Goal: Navigation & Orientation: Find specific page/section

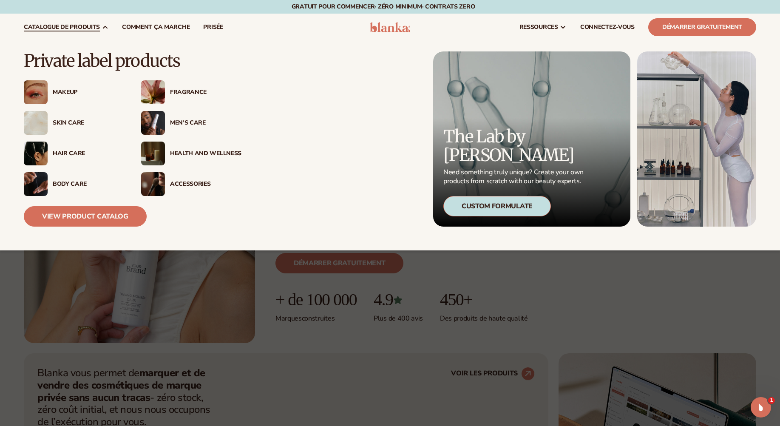
click at [71, 125] on div "Skin Care" at bounding box center [88, 123] width 71 height 7
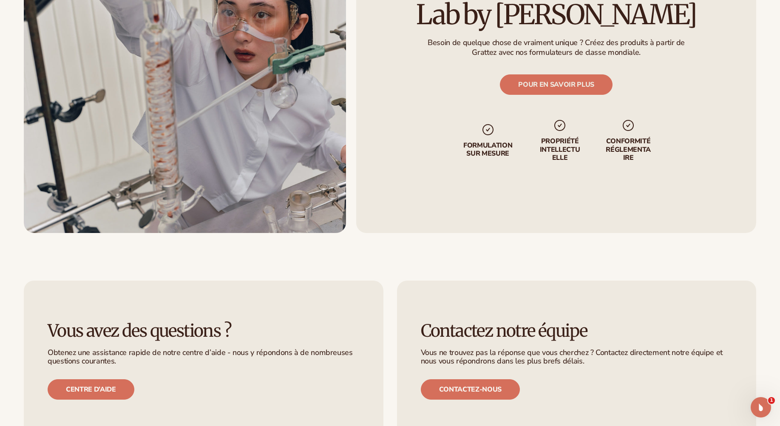
scroll to position [1233, 0]
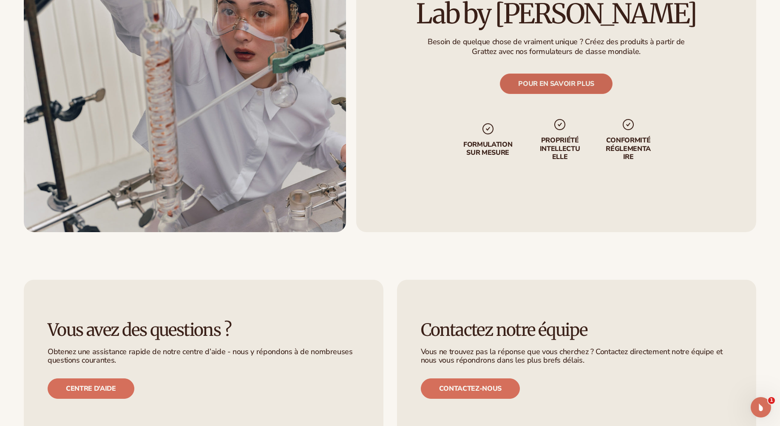
click at [571, 86] on link "POUR EN SAVOIR PLUS" at bounding box center [556, 84] width 113 height 20
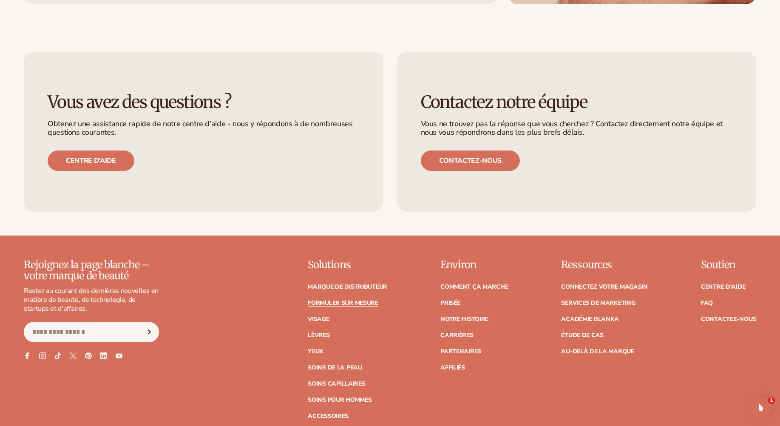
scroll to position [1148, 0]
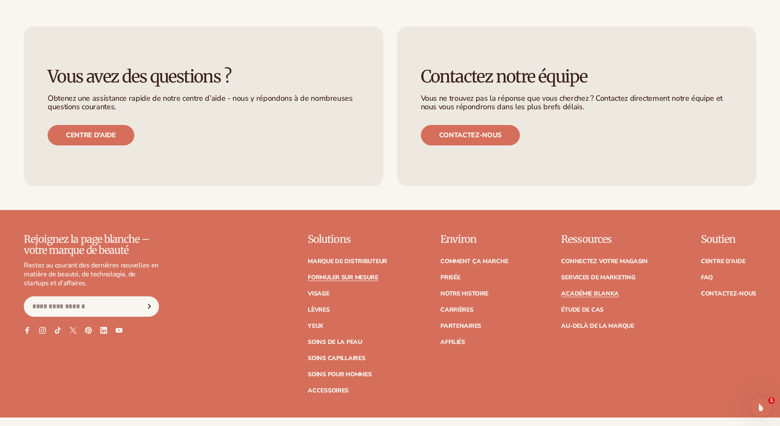
click at [578, 296] on link "Académie Blanka" at bounding box center [590, 294] width 58 height 6
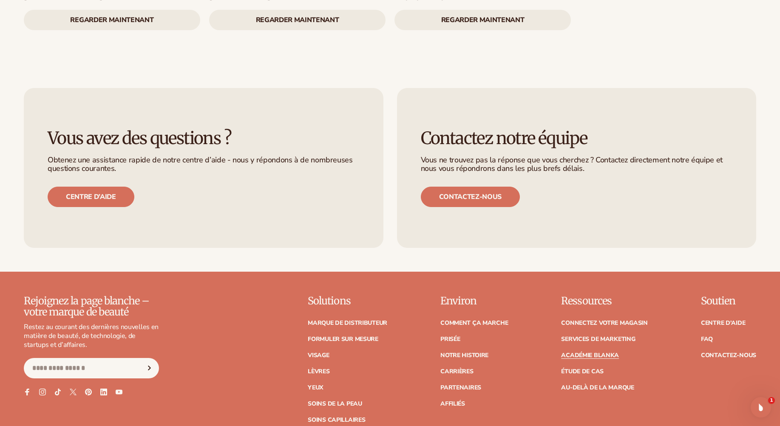
scroll to position [1744, 0]
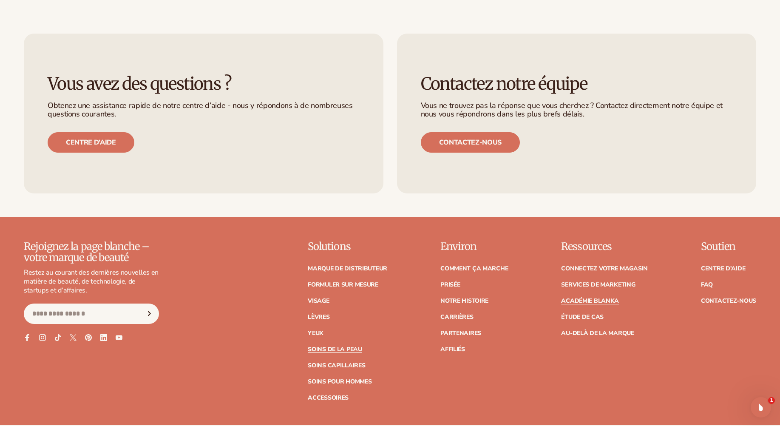
click at [327, 347] on link "Soins de la peau" at bounding box center [335, 350] width 54 height 6
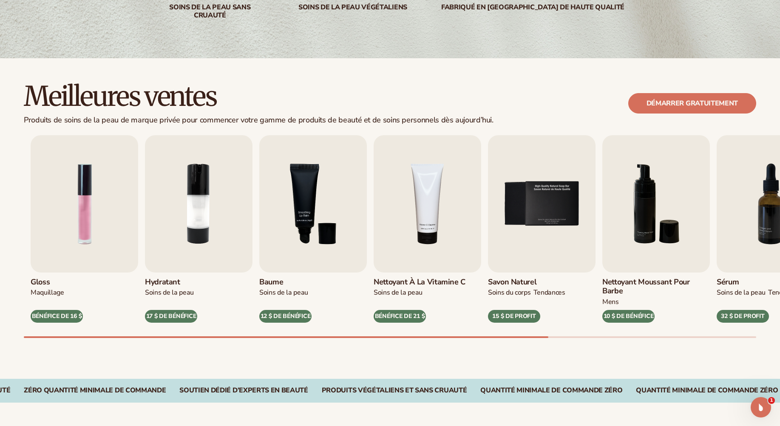
click at [780, 256] on html "Aller au contenu Gratuit pour commencer· ZÉRO minimum· Contrats ZERO · Free to …" at bounding box center [390, 43] width 780 height 426
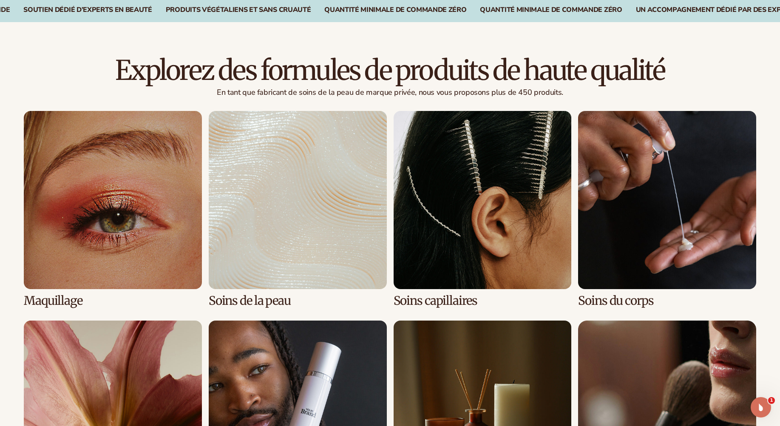
scroll to position [680, 0]
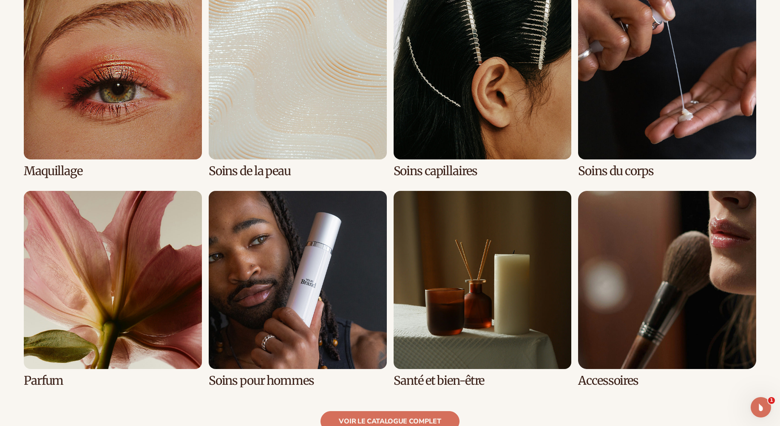
click at [246, 114] on link "2 / 8" at bounding box center [298, 79] width 178 height 196
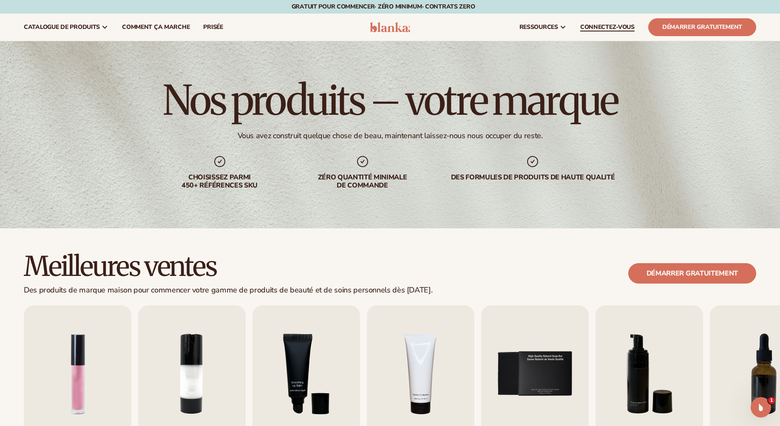
click at [605, 27] on span "CONNECTEZ-VOUS" at bounding box center [607, 27] width 54 height 7
